Goal: Information Seeking & Learning: Check status

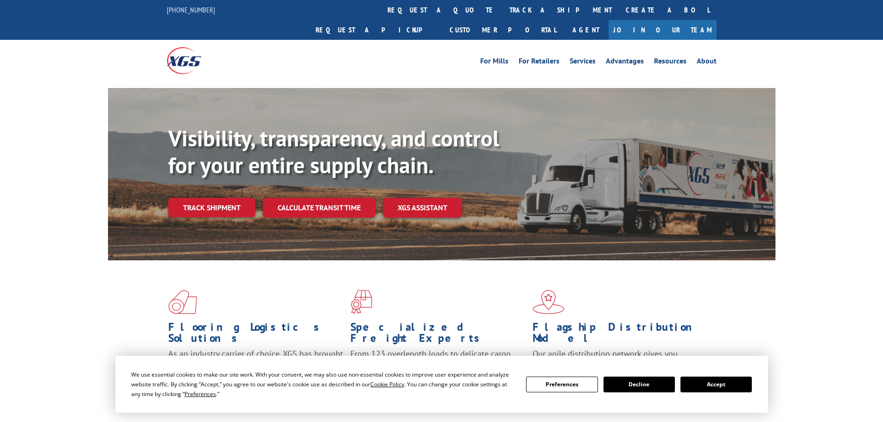
click at [742, 390] on button "Accept" at bounding box center [715, 385] width 71 height 16
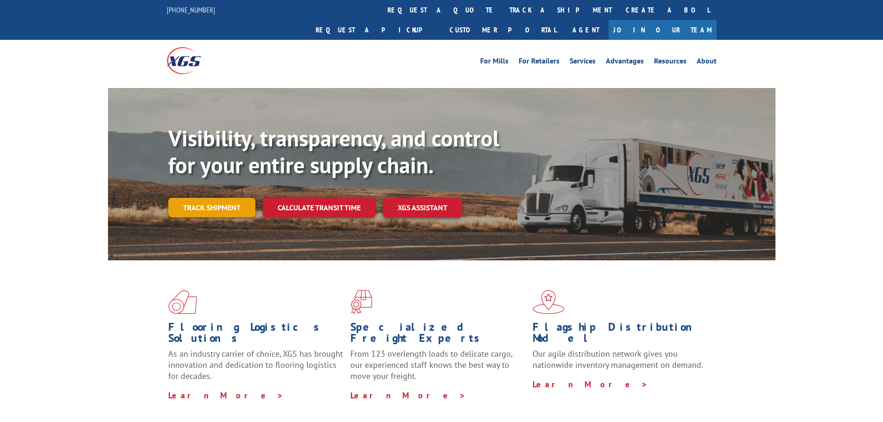
click at [221, 198] on link "Track shipment" at bounding box center [211, 207] width 87 height 19
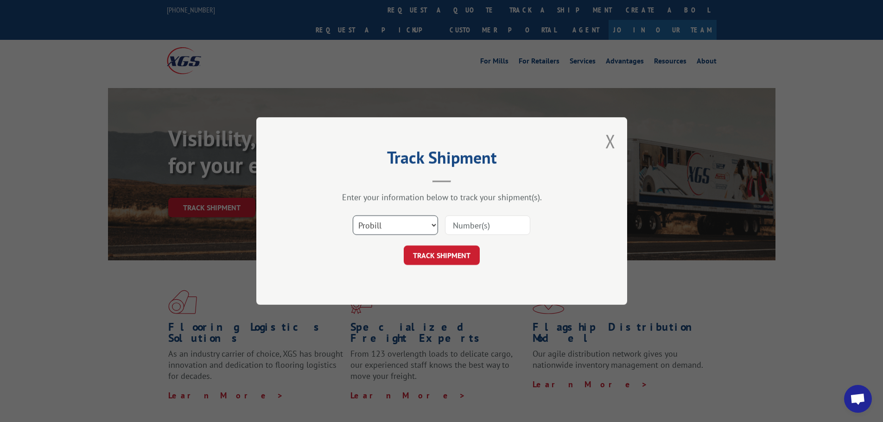
click at [413, 220] on select "Select category... Probill BOL PO" at bounding box center [395, 224] width 85 height 19
select select "po"
click at [353, 215] on select "Select category... Probill BOL PO" at bounding box center [395, 224] width 85 height 19
click at [493, 228] on input at bounding box center [487, 224] width 85 height 19
paste input "04523413"
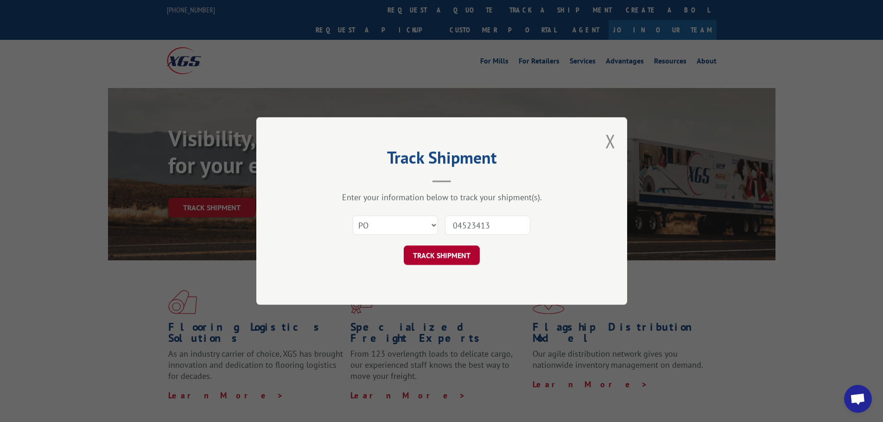
type input "04523413"
click at [432, 257] on button "TRACK SHIPMENT" at bounding box center [442, 255] width 76 height 19
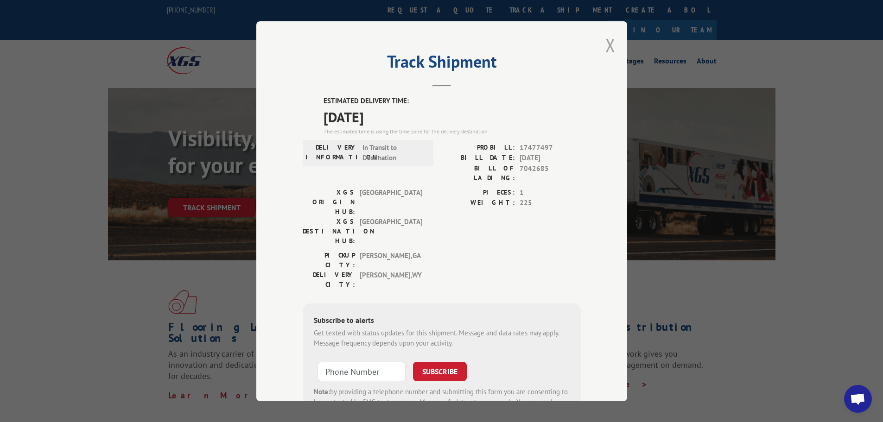
click at [607, 44] on button "Close modal" at bounding box center [610, 45] width 10 height 25
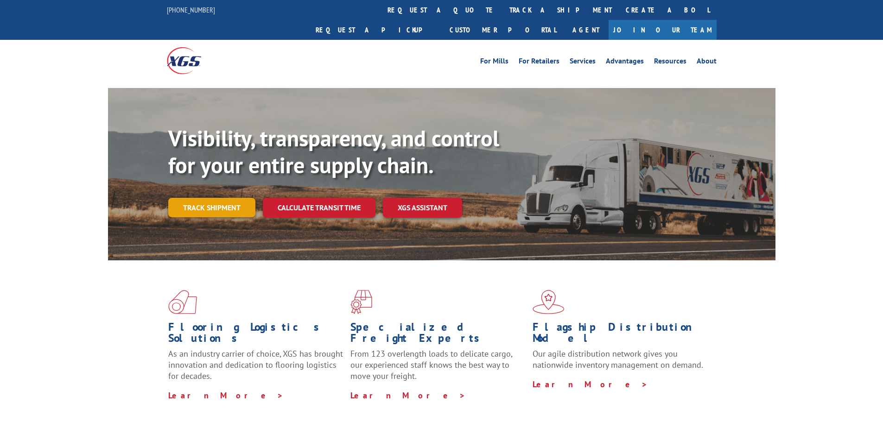
click at [200, 198] on link "Track shipment" at bounding box center [211, 207] width 87 height 19
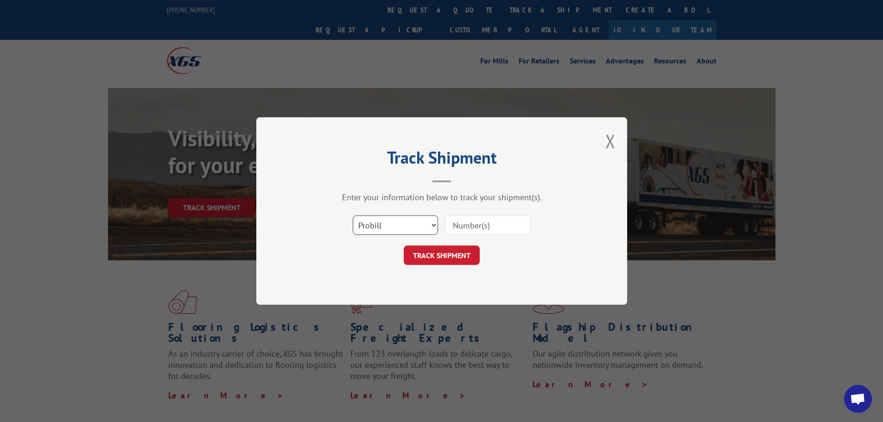
click at [403, 230] on select "Select category... Probill BOL PO" at bounding box center [395, 224] width 85 height 19
select select "po"
click at [353, 215] on select "Select category... Probill BOL PO" at bounding box center [395, 224] width 85 height 19
click at [481, 220] on input at bounding box center [487, 224] width 85 height 19
paste input "04523418"
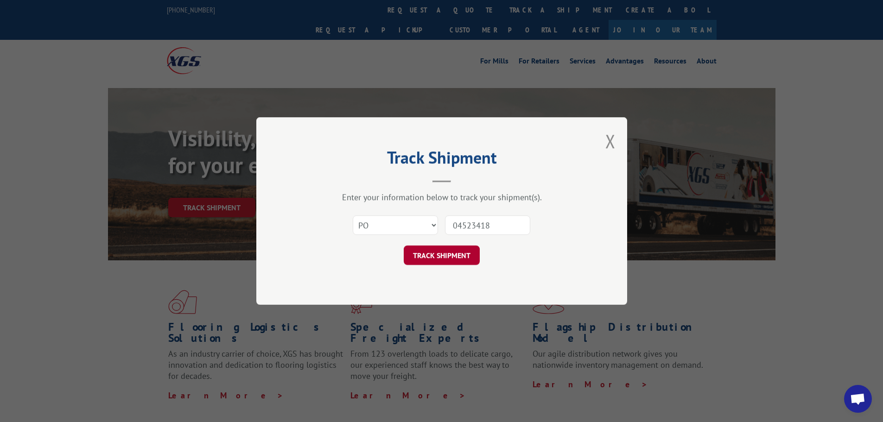
type input "04523418"
click at [451, 255] on button "TRACK SHIPMENT" at bounding box center [442, 255] width 76 height 19
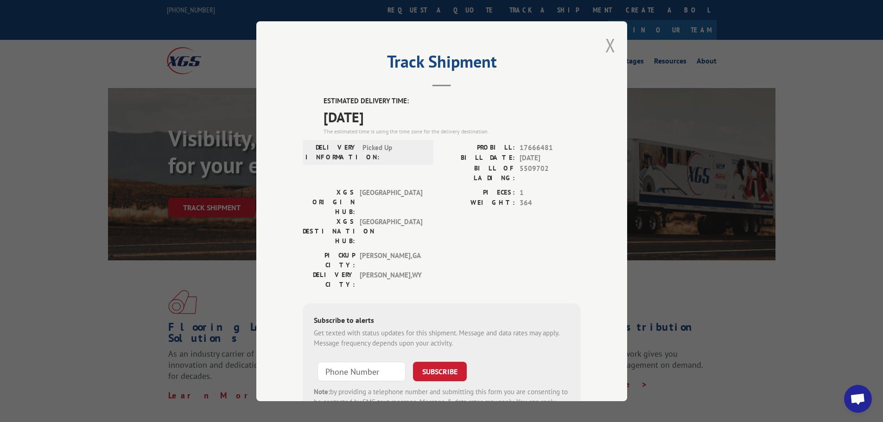
click at [606, 50] on button "Close modal" at bounding box center [610, 45] width 10 height 25
